Goal: Transaction & Acquisition: Download file/media

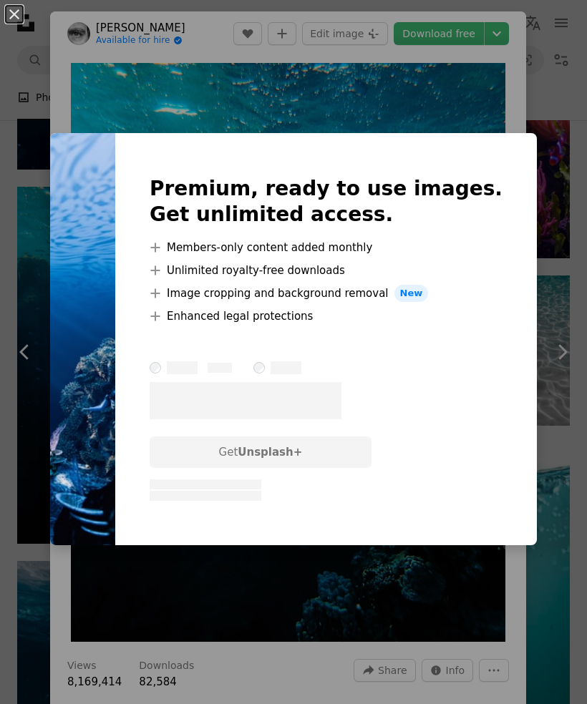
scroll to position [12316, 0]
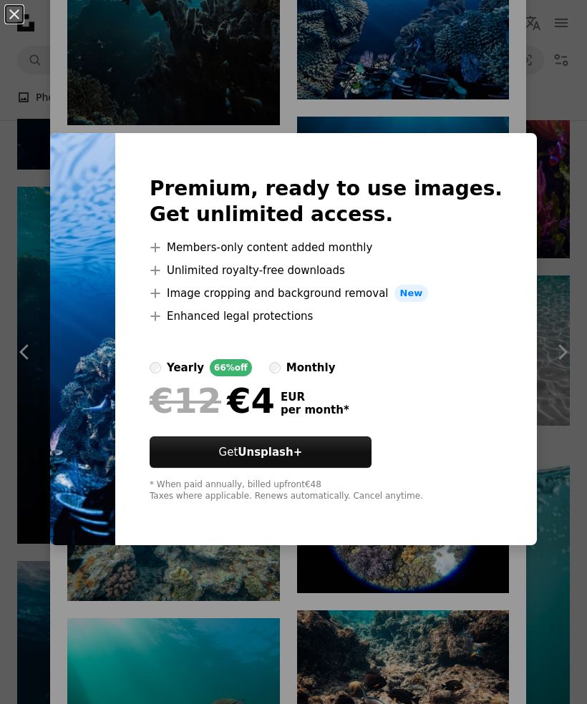
click at [551, 366] on div "An X shape Premium, ready to use images. Get unlimited access. A plus sign Memb…" at bounding box center [293, 352] width 587 height 704
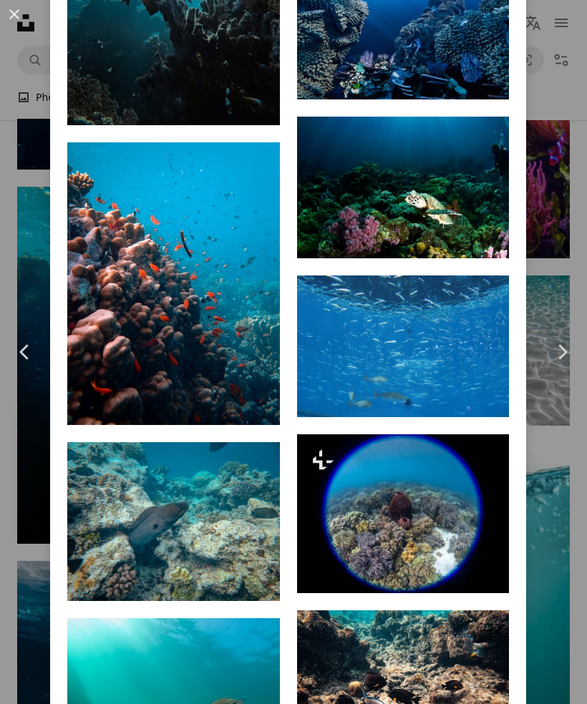
click at [547, 542] on div "An X shape Chevron left Chevron right [PERSON_NAME] Available for hire A checkm…" at bounding box center [293, 352] width 587 height 704
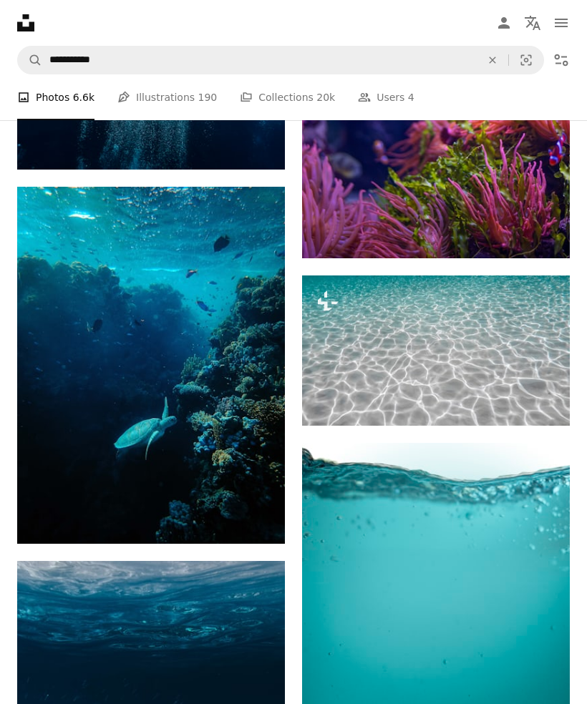
click at [540, 556] on img at bounding box center [436, 621] width 268 height 356
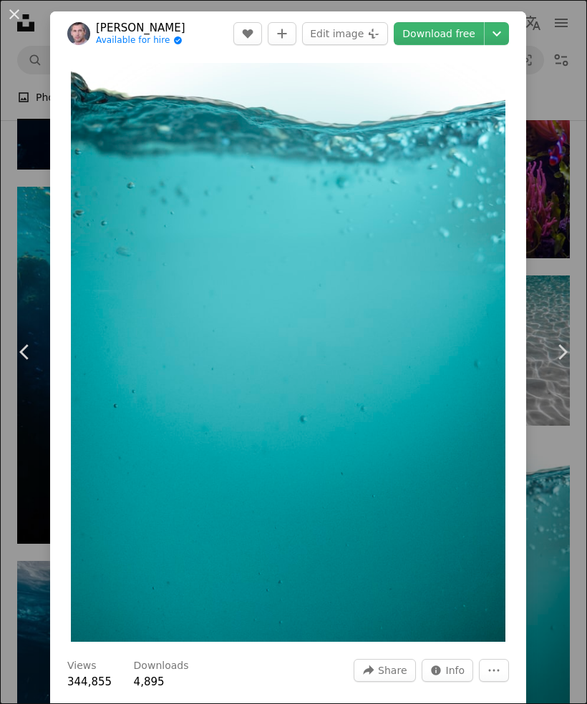
click at [553, 554] on div "An X shape Chevron left Chevron right [PERSON_NAME] Available for hire A checkm…" at bounding box center [293, 352] width 587 height 704
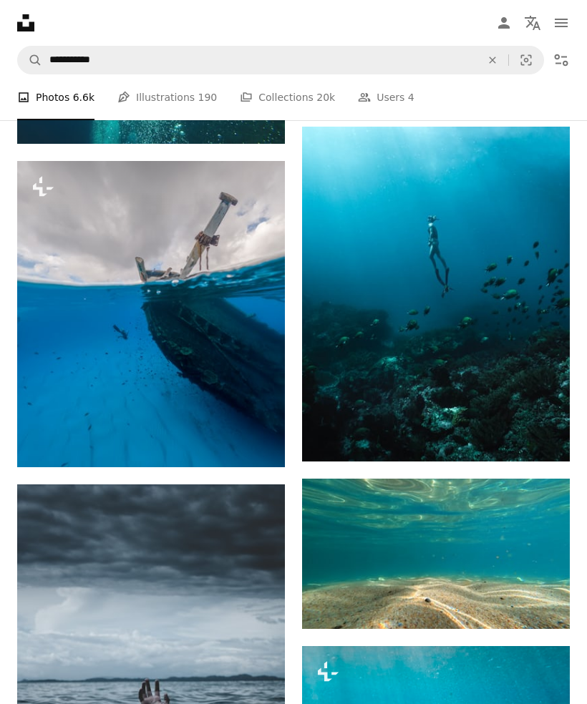
scroll to position [8771, 0]
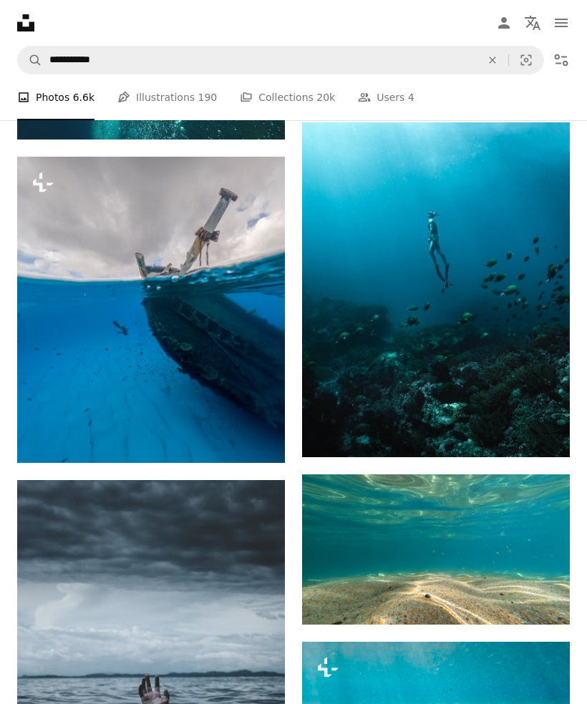
click at [482, 383] on img at bounding box center [436, 289] width 268 height 335
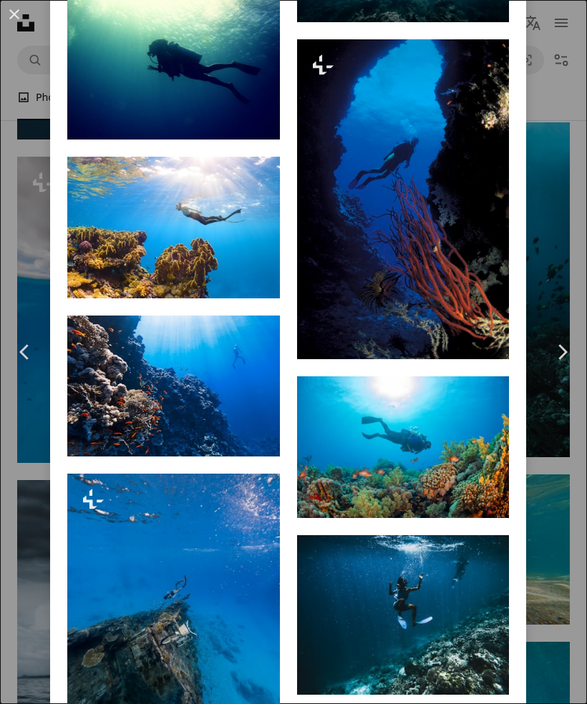
scroll to position [4228, 0]
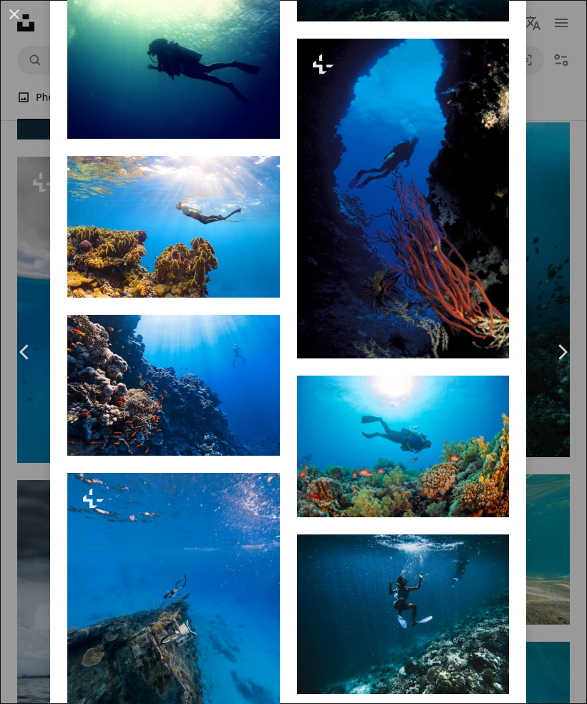
click at [554, 597] on div "An X shape Chevron left Chevron right Kiril Dobrev Available for hire A checkma…" at bounding box center [293, 352] width 587 height 704
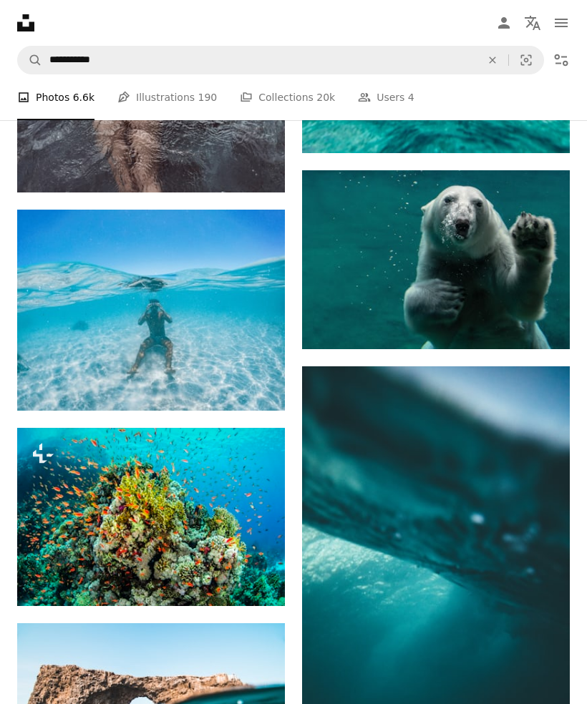
scroll to position [7886, 0]
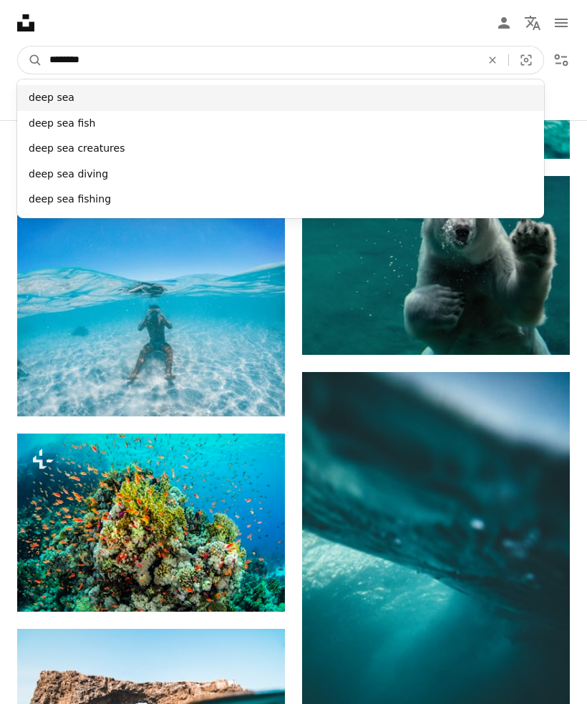
type input "********"
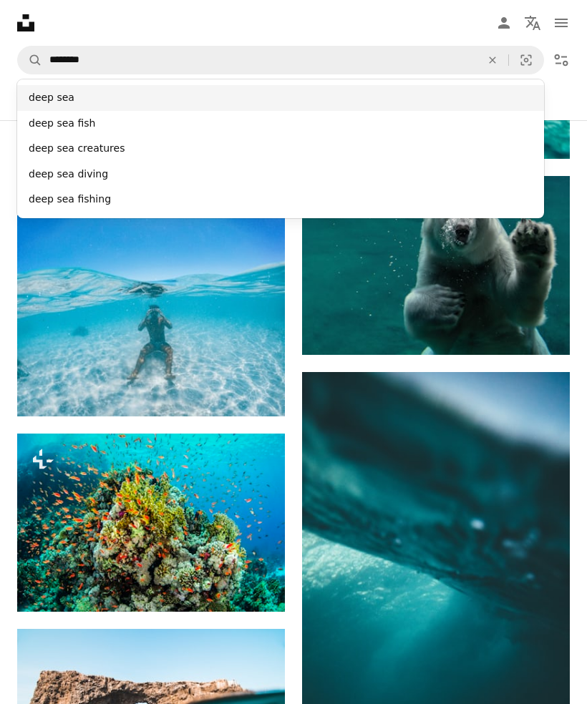
click at [68, 97] on div "deep sea" at bounding box center [280, 98] width 526 height 26
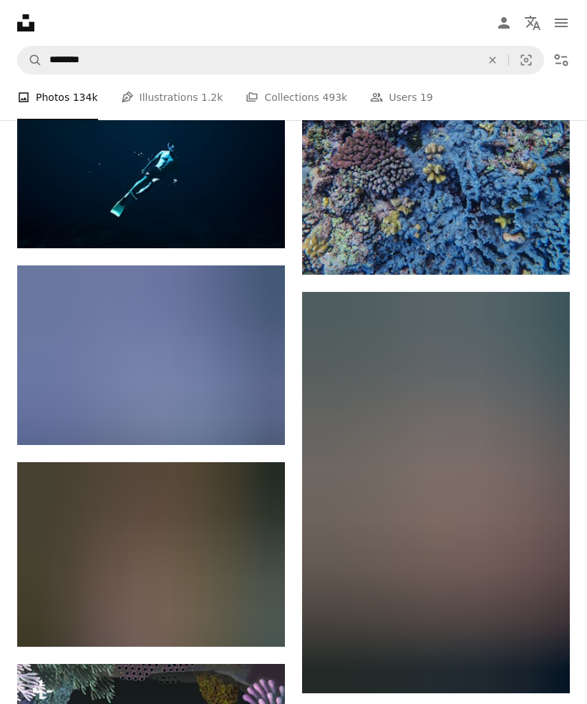
scroll to position [10130, 0]
